Goal: Information Seeking & Learning: Learn about a topic

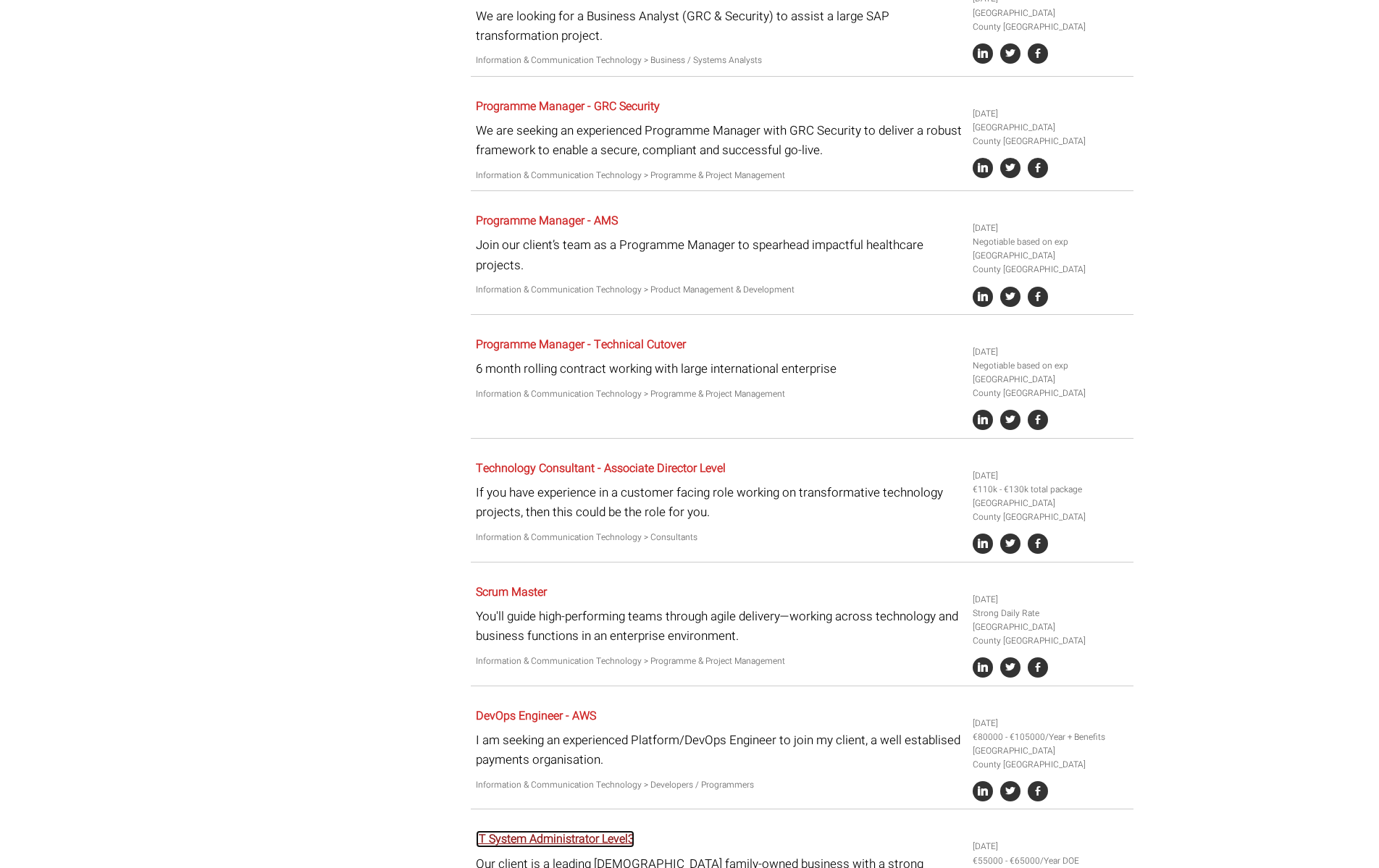
scroll to position [2323, 0]
